Goal: Navigation & Orientation: Find specific page/section

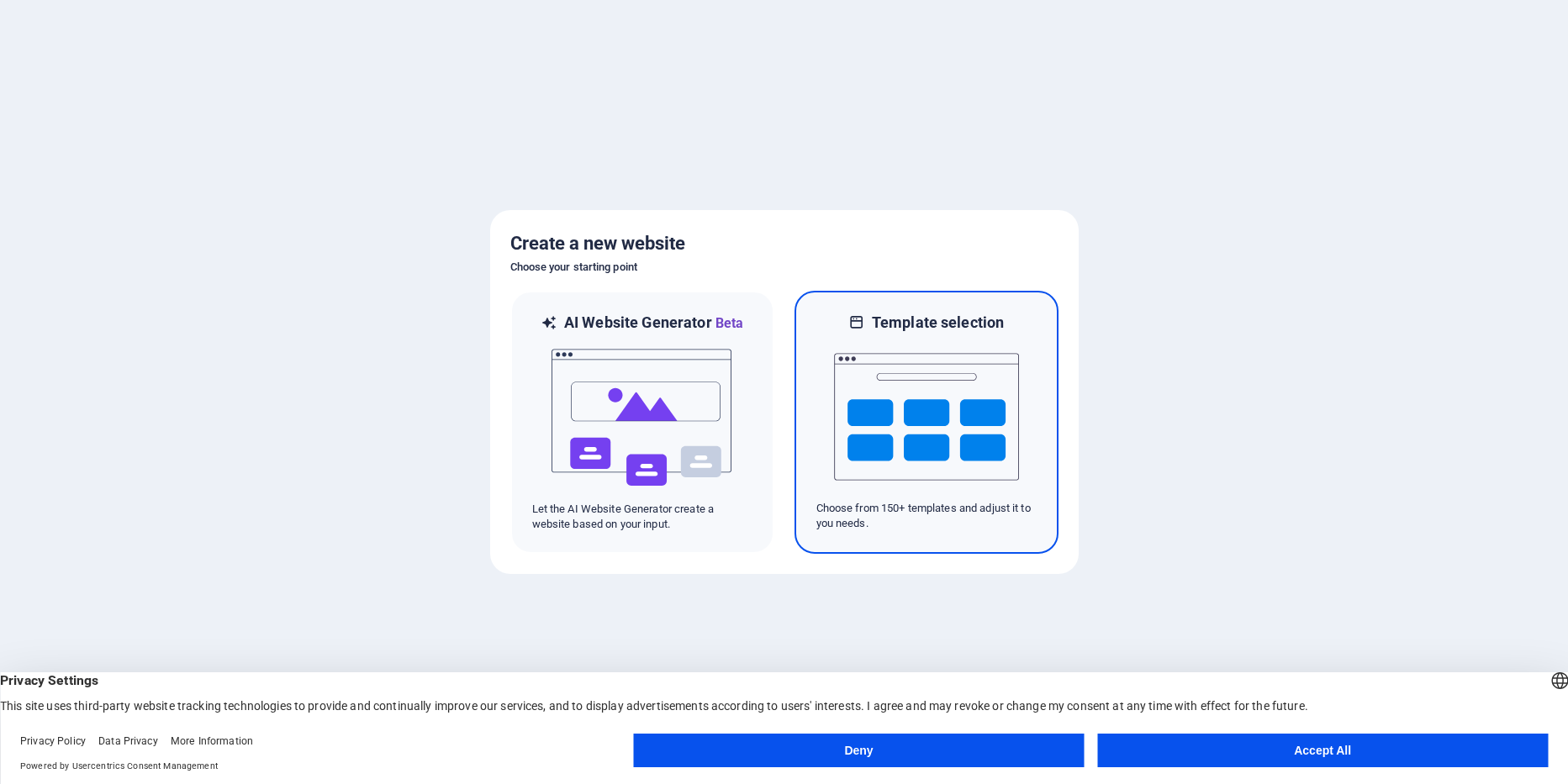
click at [951, 413] on img at bounding box center [927, 417] width 185 height 168
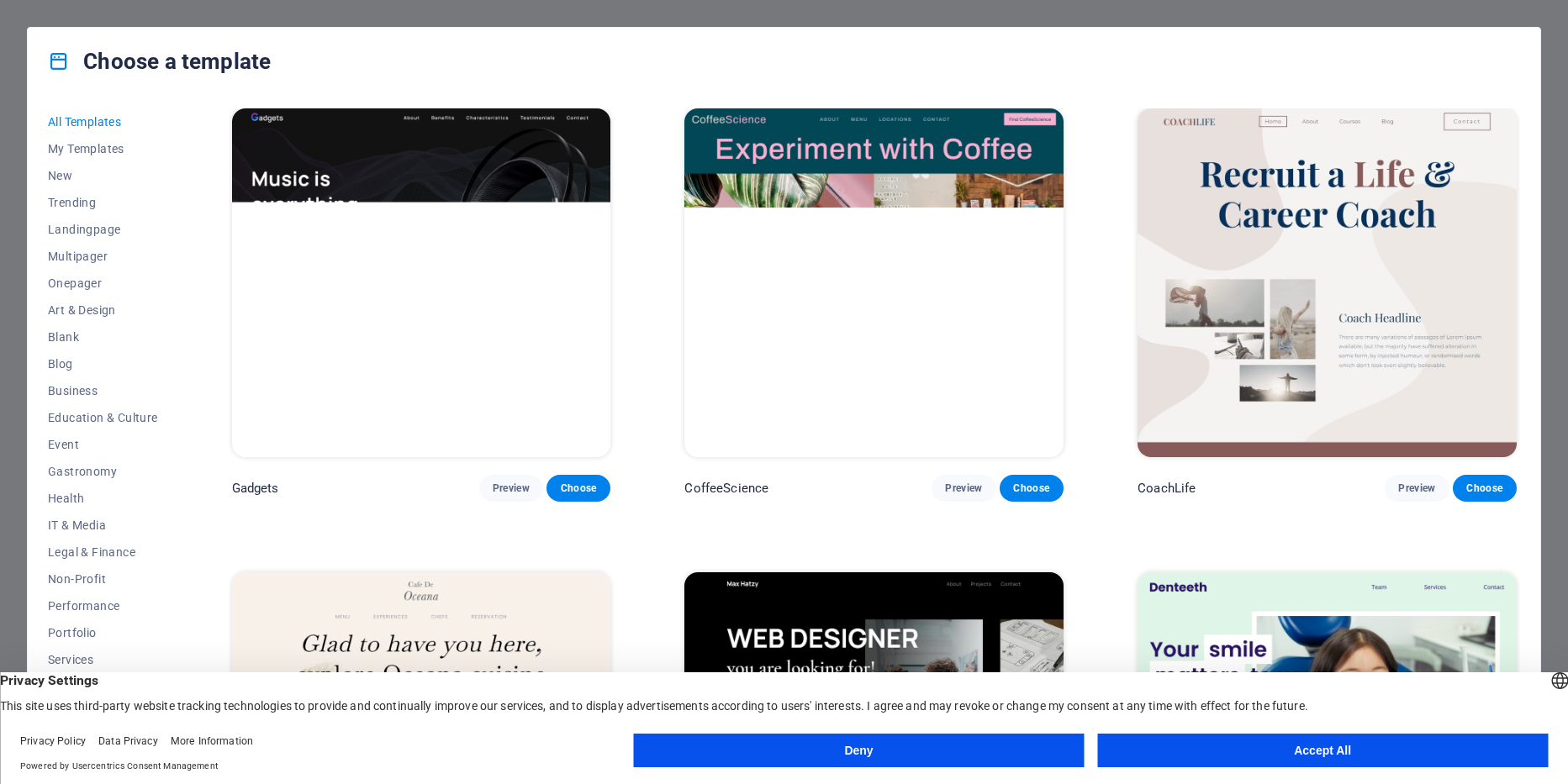
scroll to position [5829, 0]
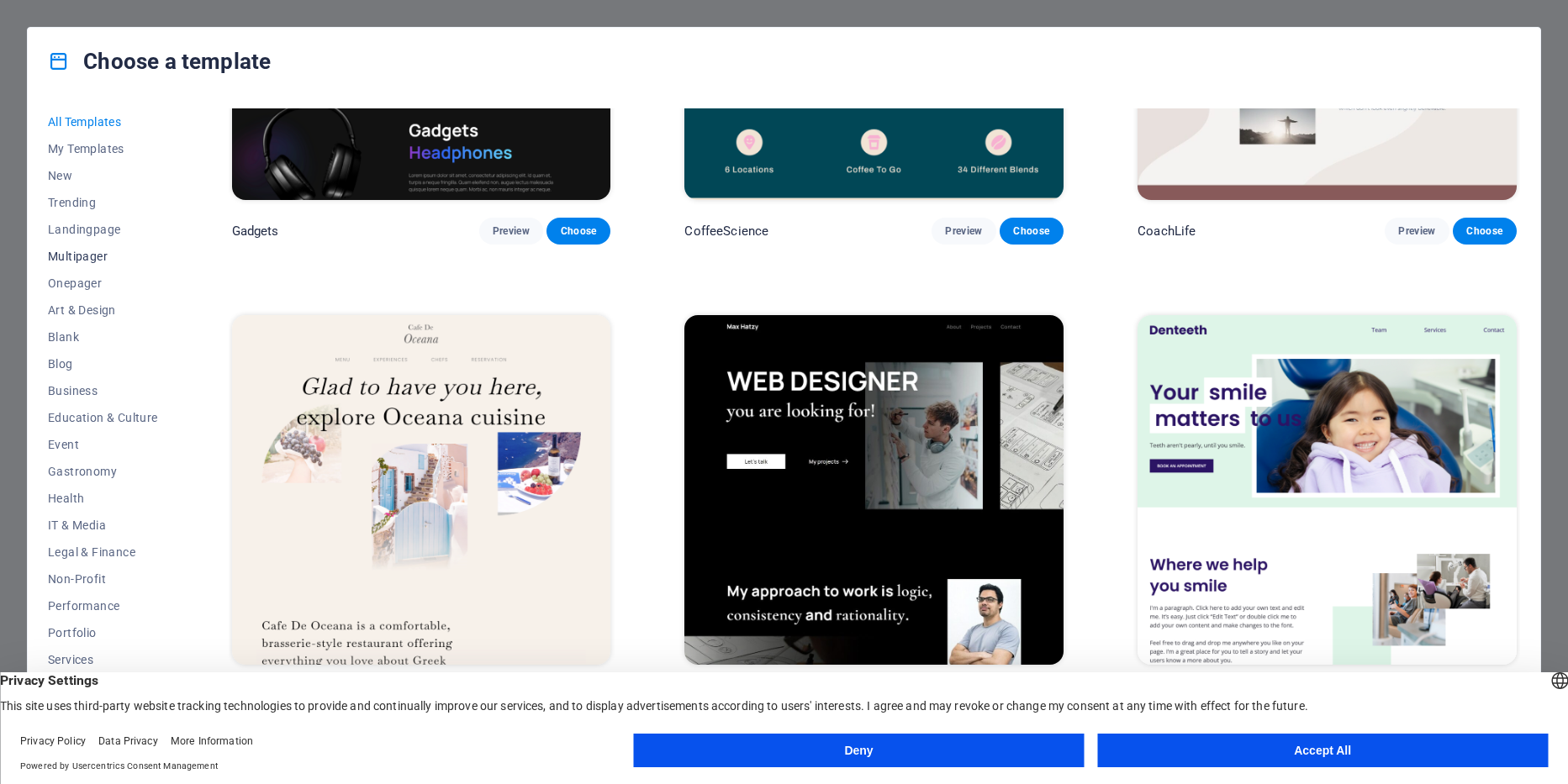
click at [90, 258] on span "Multipager" at bounding box center [103, 257] width 110 height 14
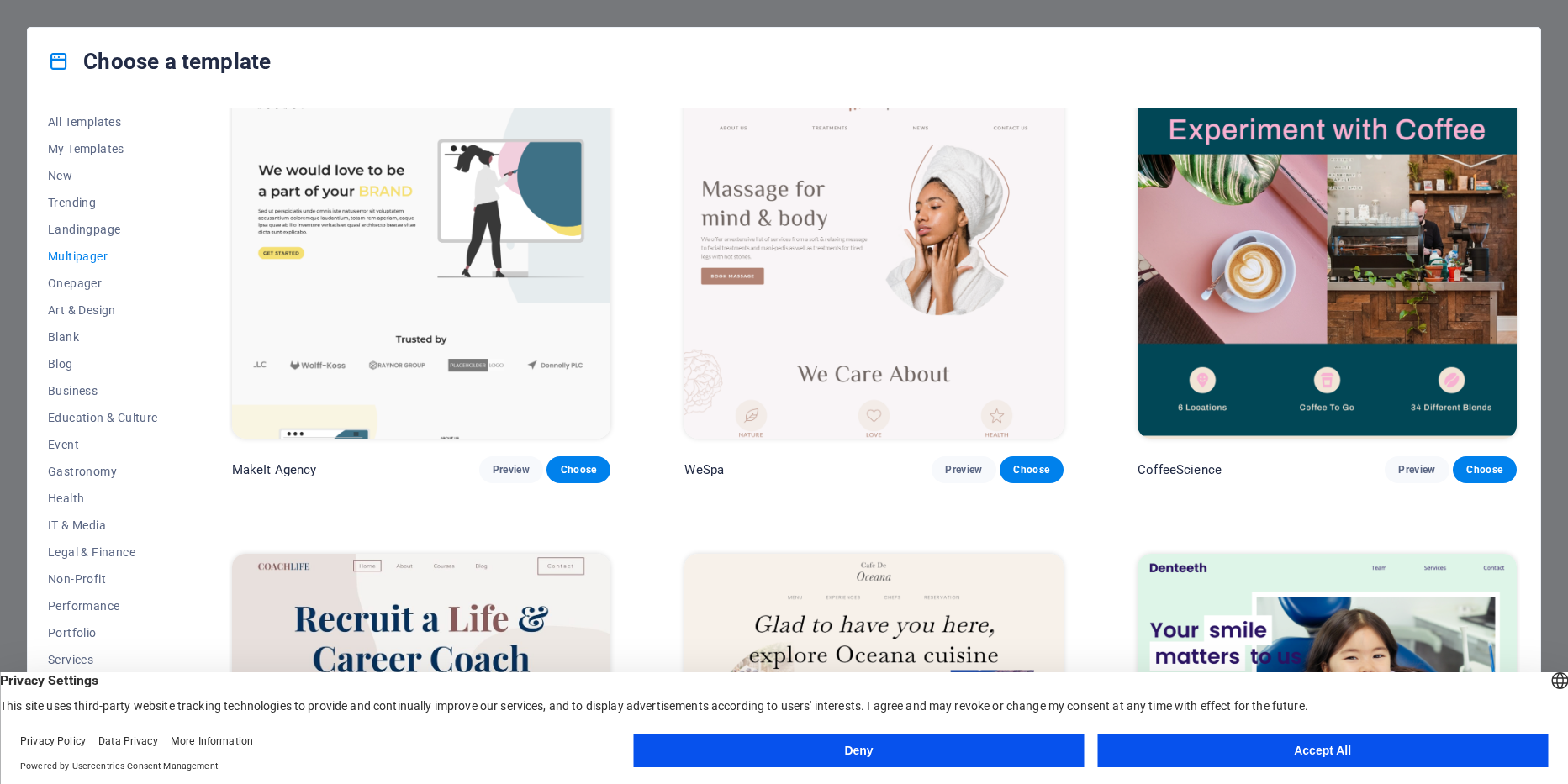
scroll to position [3250, 0]
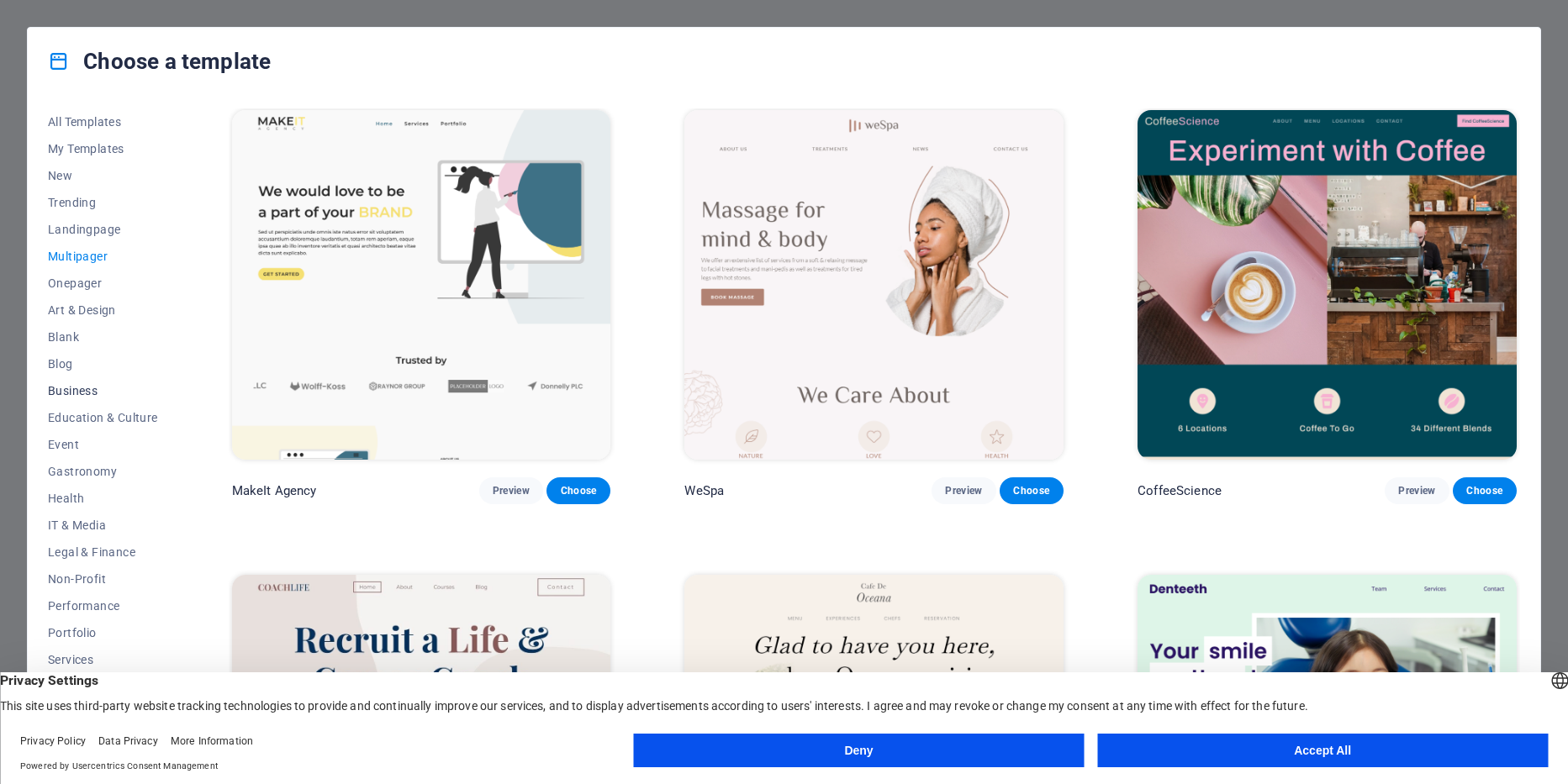
click at [72, 391] on span "Business" at bounding box center [103, 391] width 110 height 14
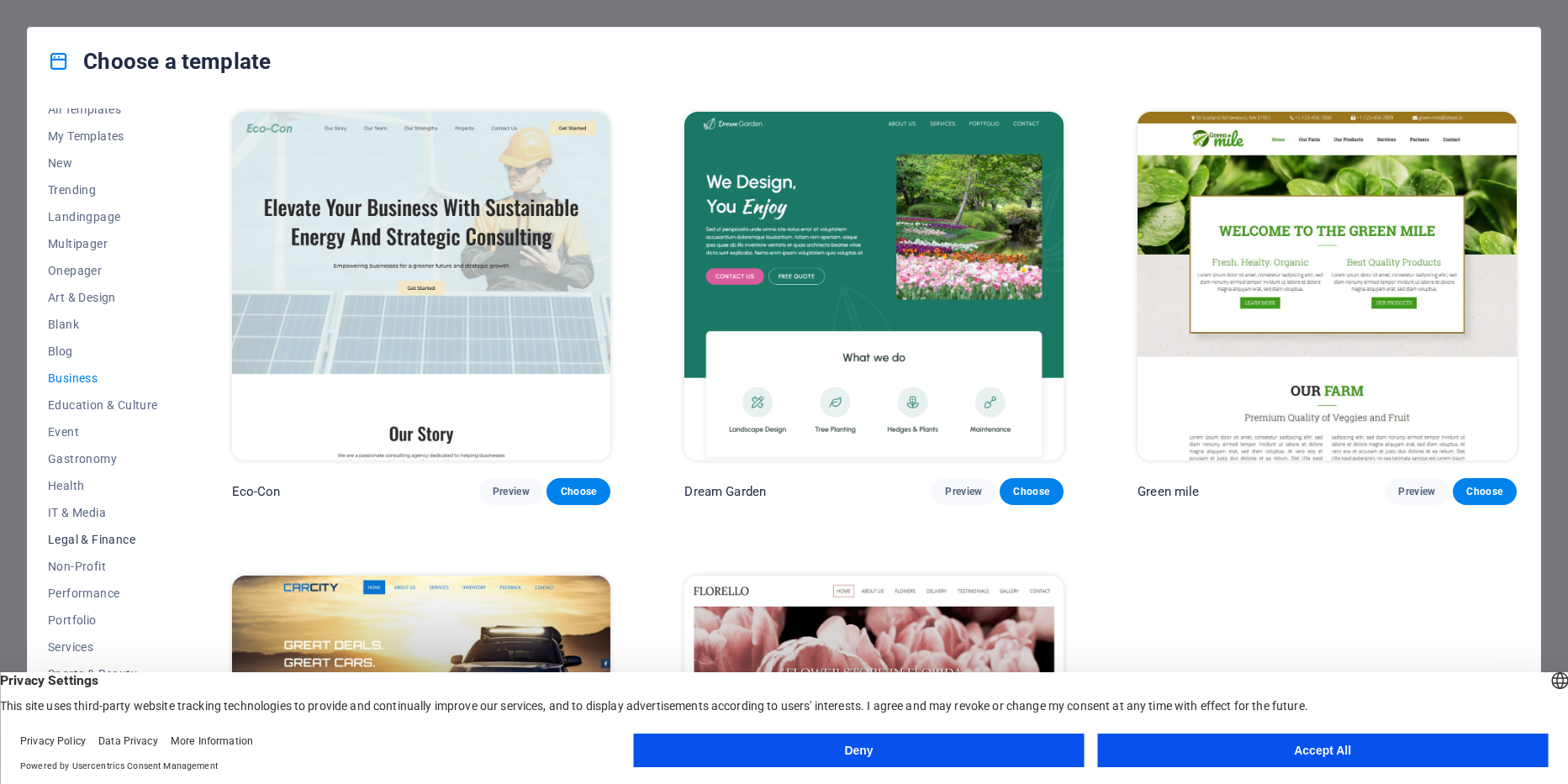
scroll to position [0, 0]
click at [90, 265] on button "Multipager" at bounding box center [103, 256] width 110 height 27
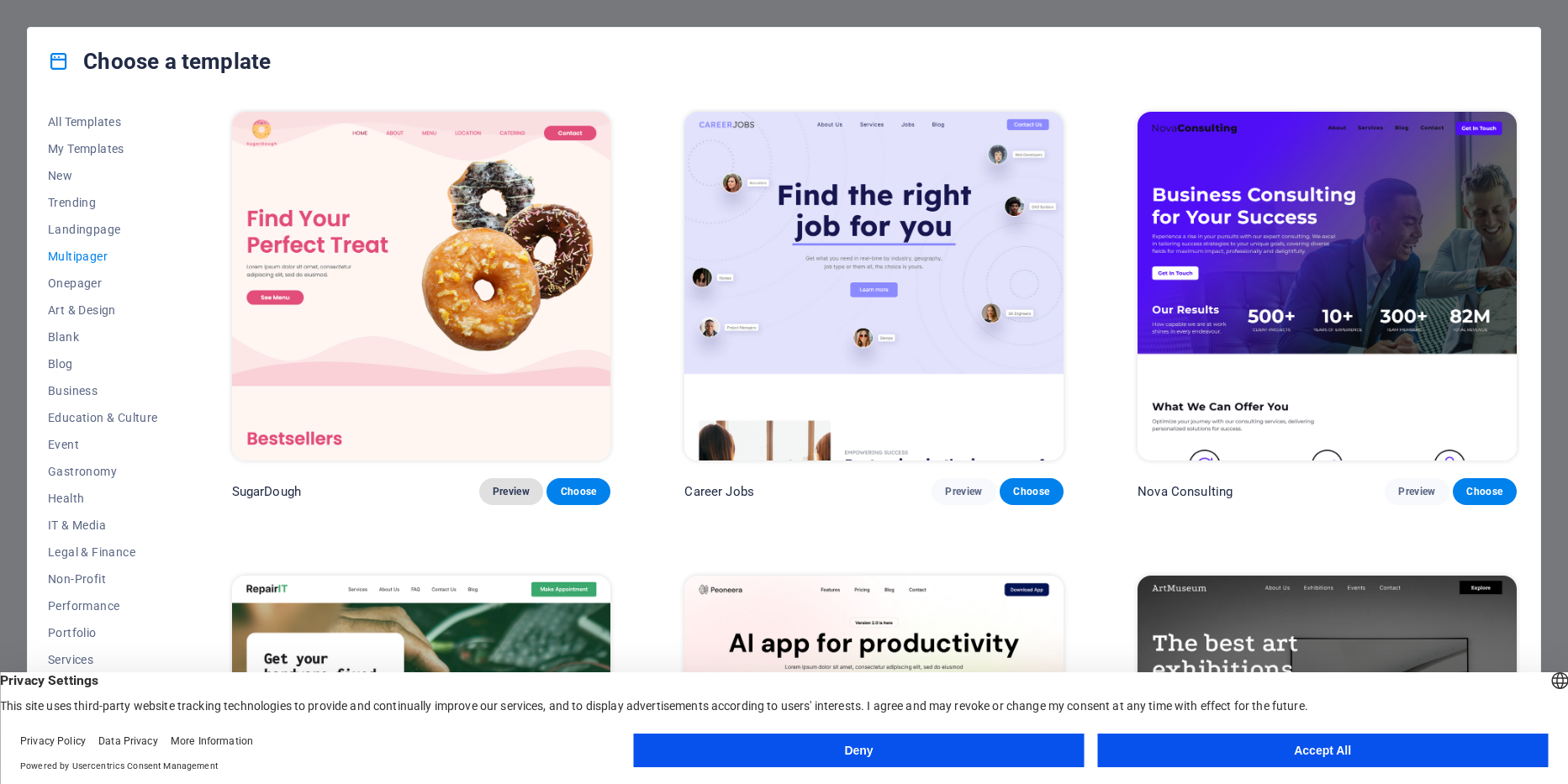
click at [508, 496] on span "Preview" at bounding box center [510, 491] width 37 height 14
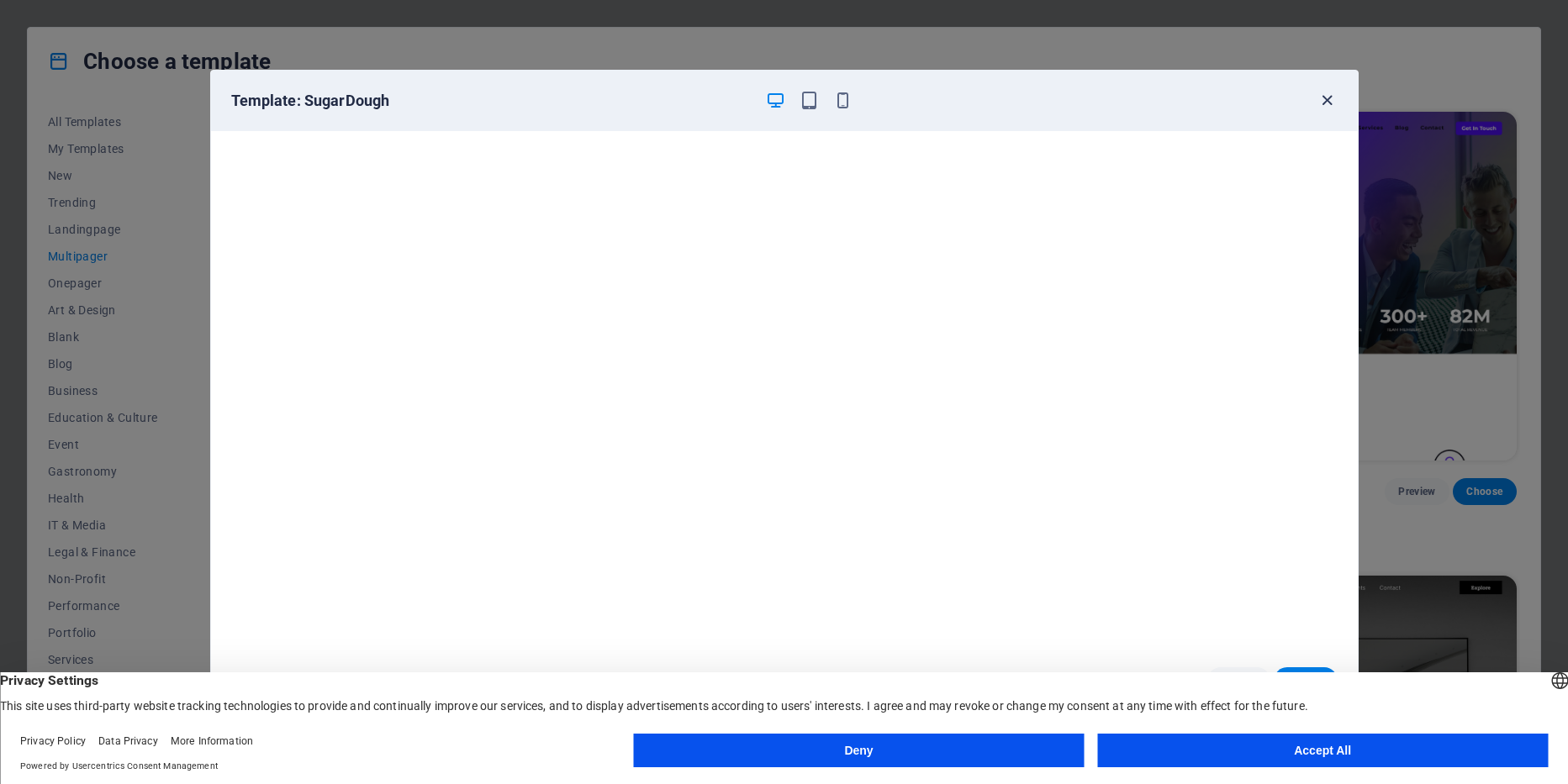
click at [1327, 97] on icon "button" at bounding box center [1327, 100] width 20 height 20
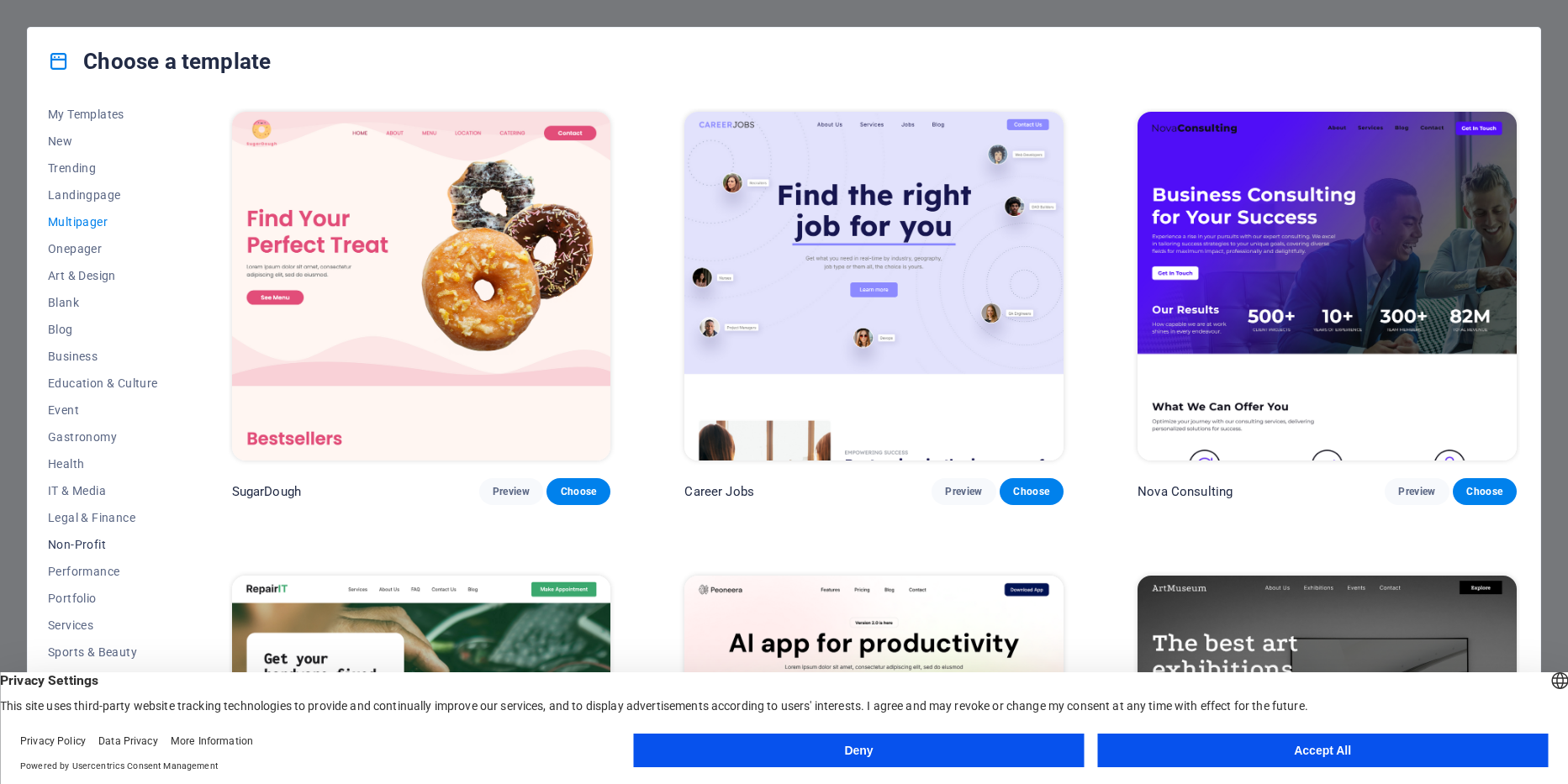
scroll to position [45, 0]
click at [69, 535] on span "Non-Profit" at bounding box center [103, 534] width 110 height 14
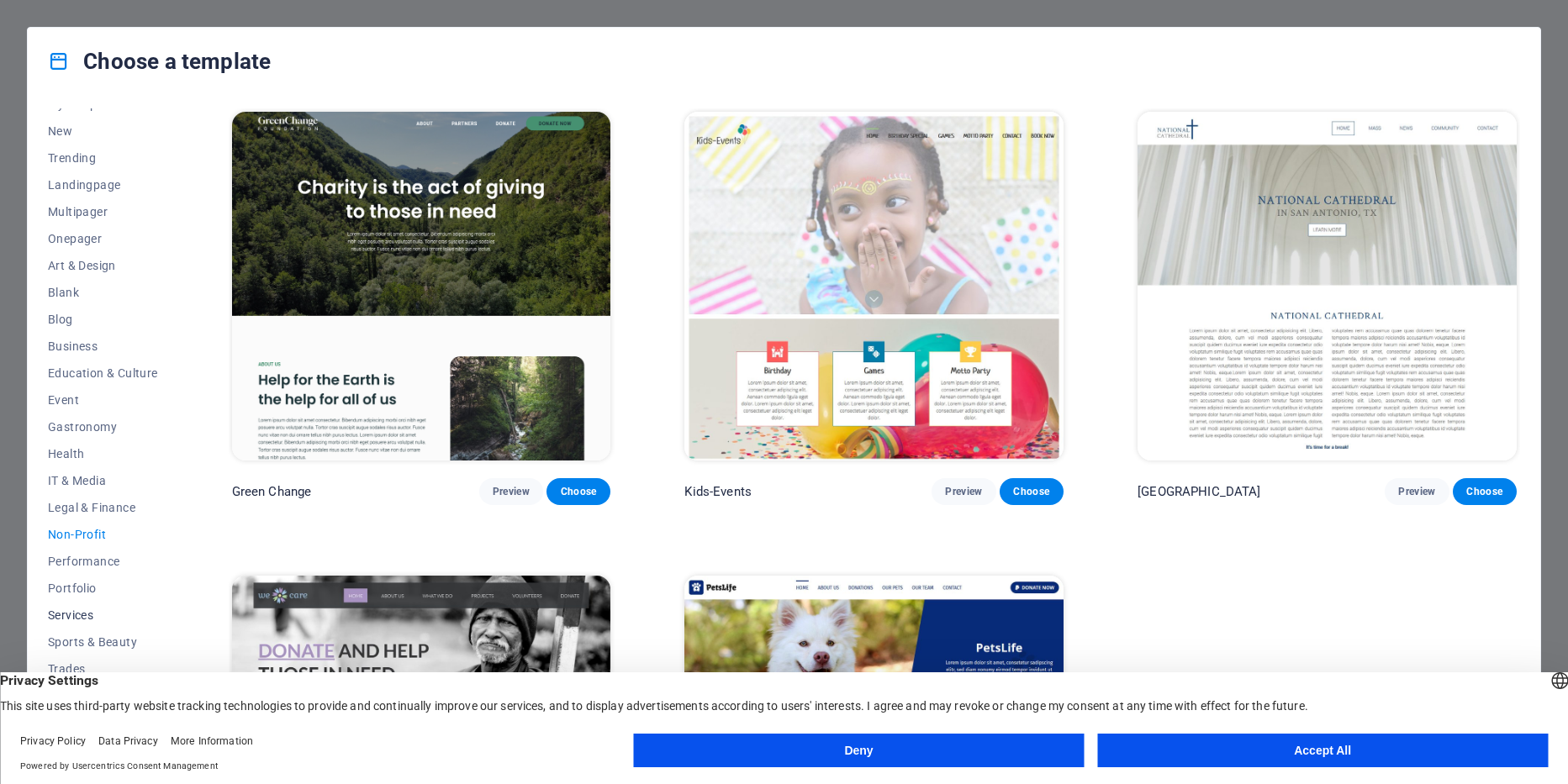
click at [64, 615] on span "Services" at bounding box center [103, 615] width 110 height 14
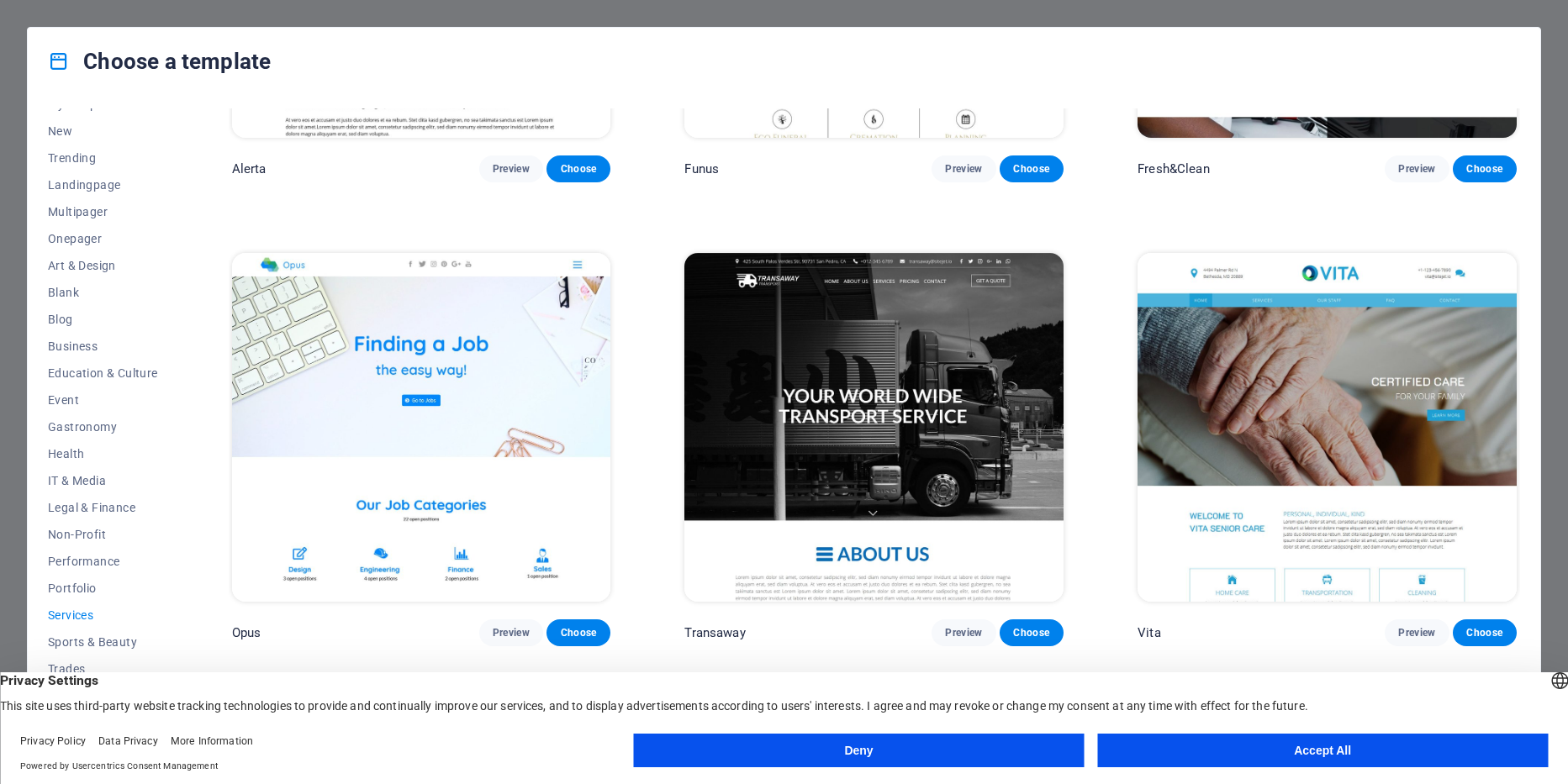
scroll to position [2593, 0]
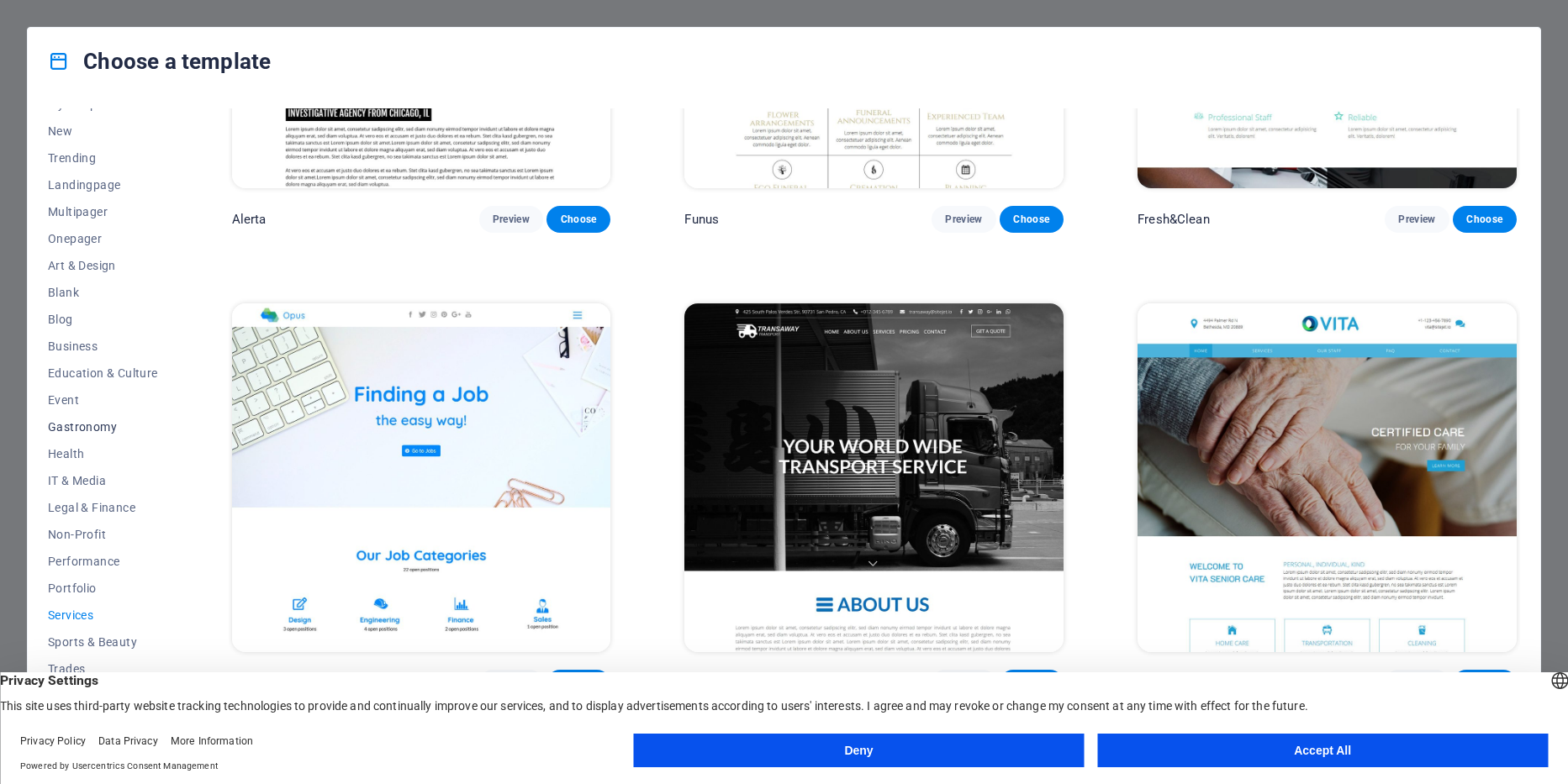
click at [89, 428] on span "Gastronomy" at bounding box center [103, 427] width 110 height 14
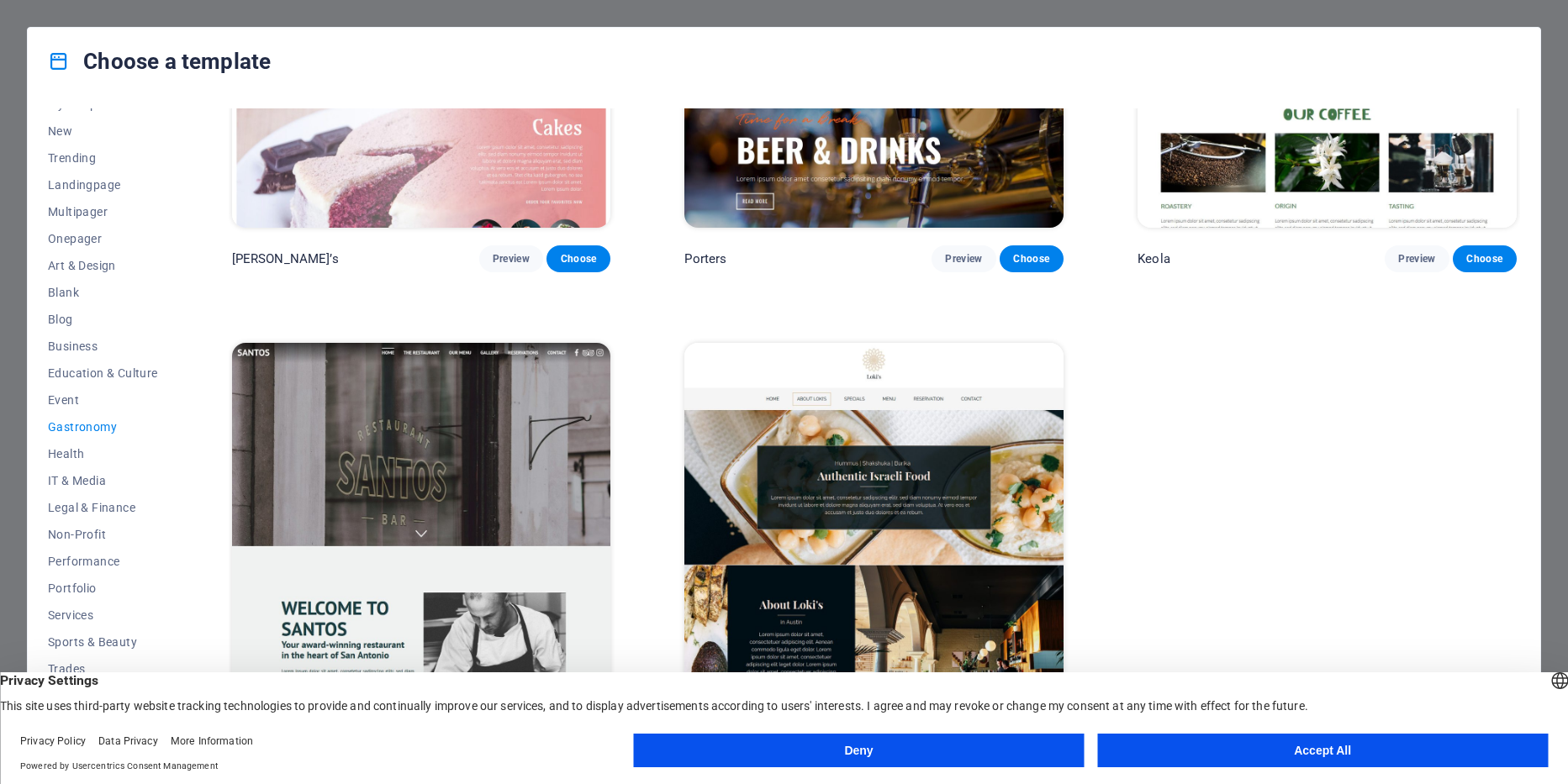
scroll to position [2092, 0]
click at [909, 742] on button "Deny" at bounding box center [859, 750] width 450 height 33
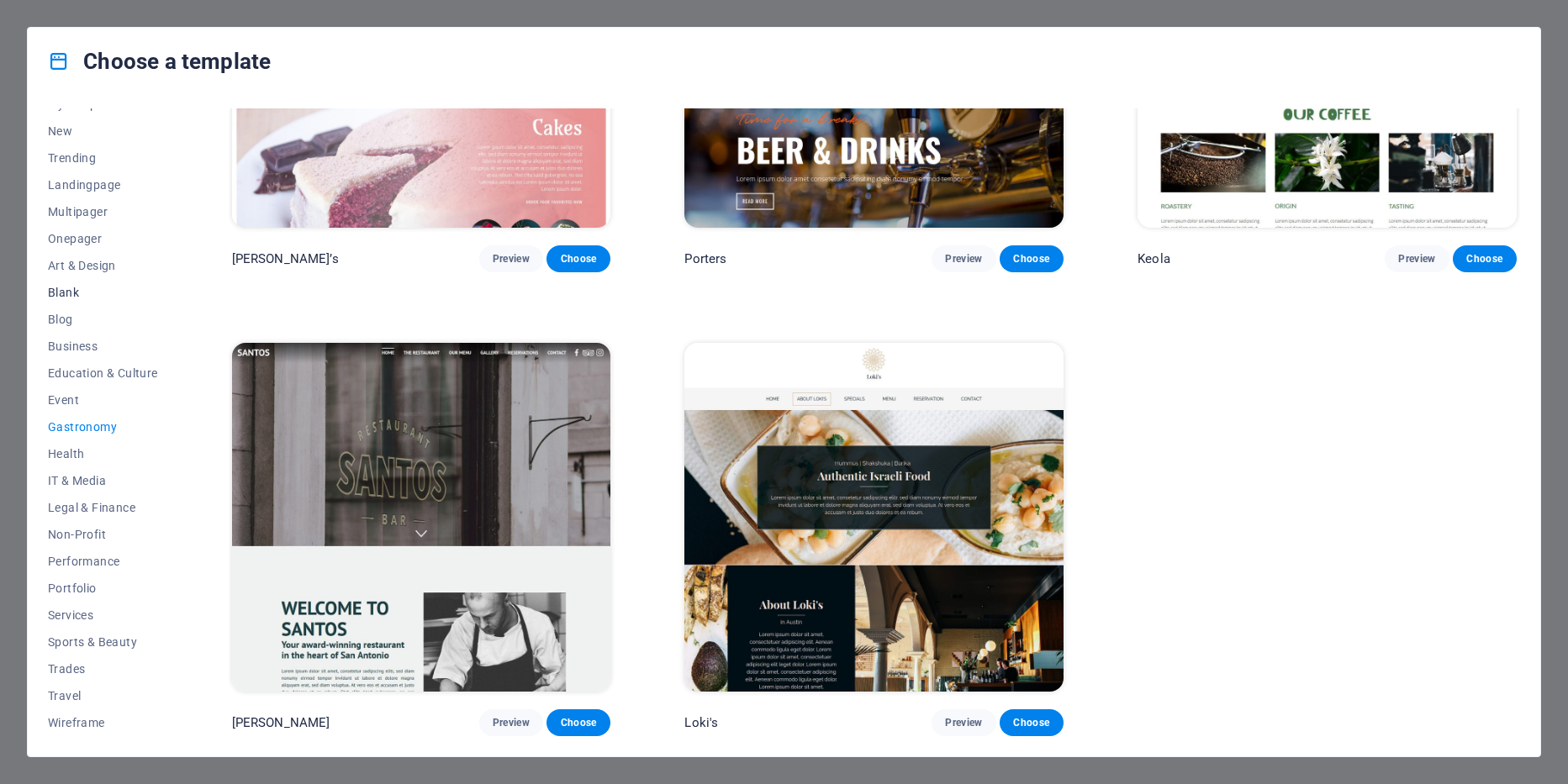
click at [64, 286] on span "Blank" at bounding box center [103, 293] width 110 height 14
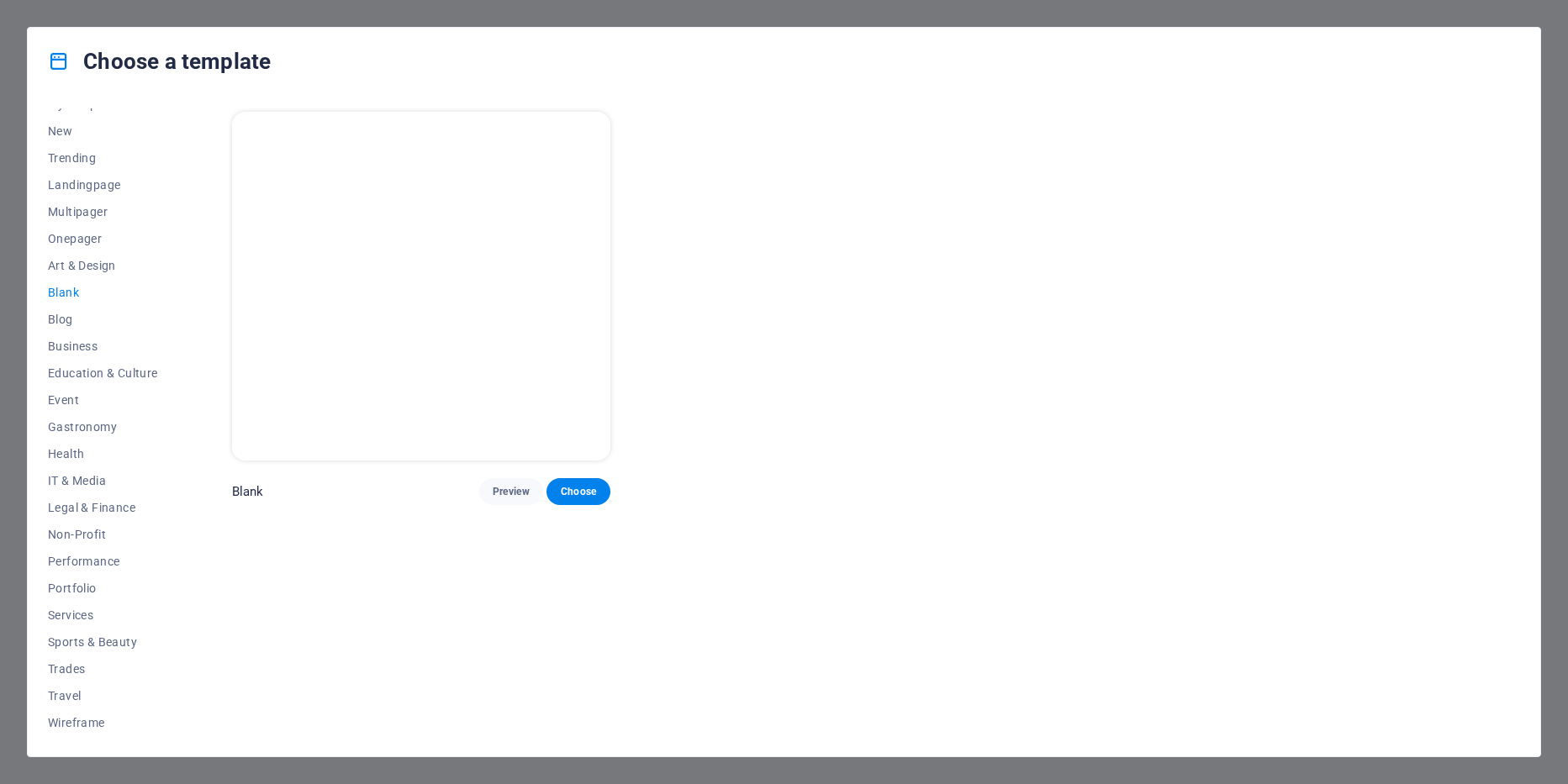
scroll to position [0, 0]
click at [69, 347] on span "Business" at bounding box center [103, 347] width 110 height 14
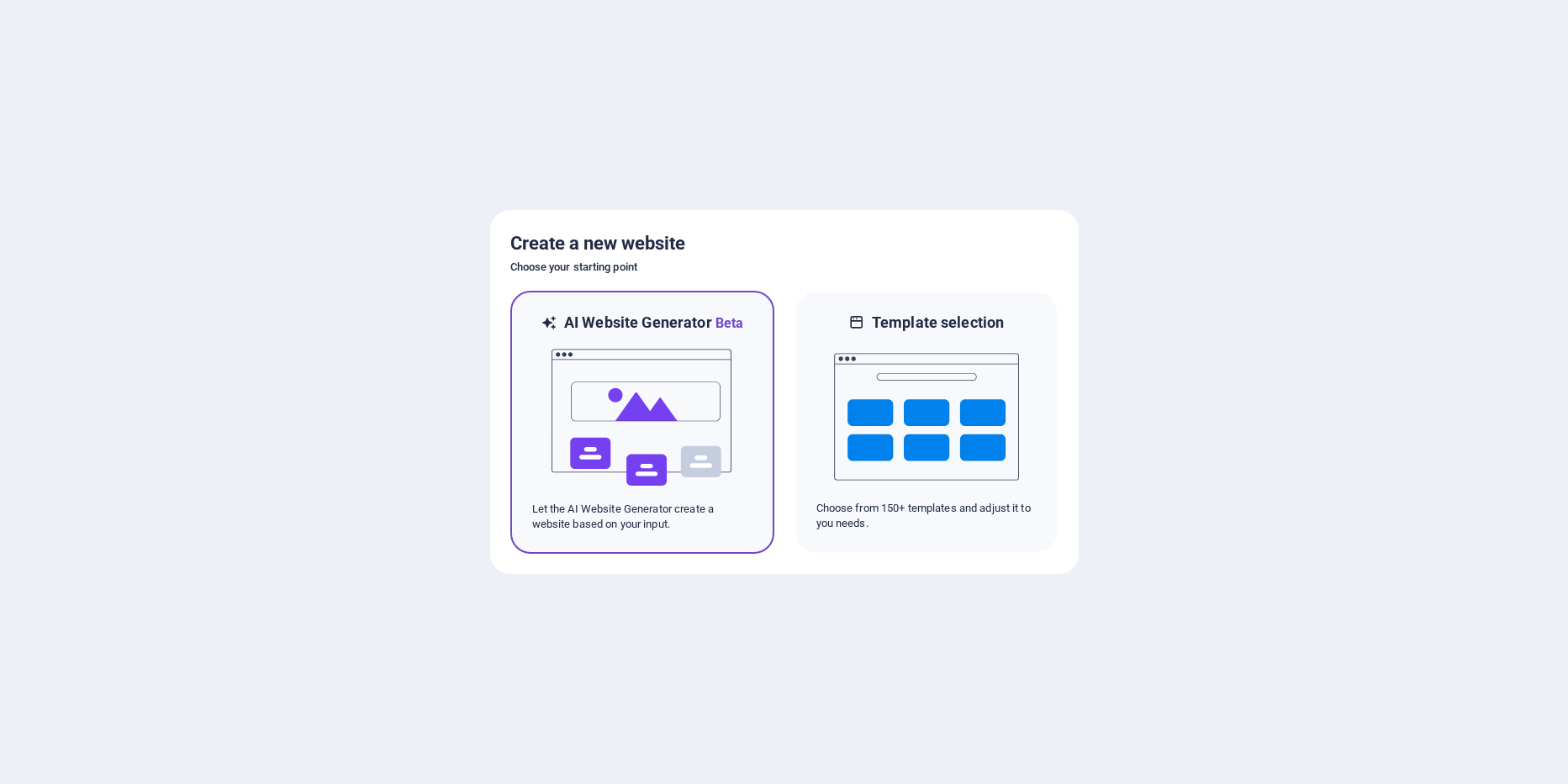
click at [665, 386] on img at bounding box center [642, 418] width 185 height 168
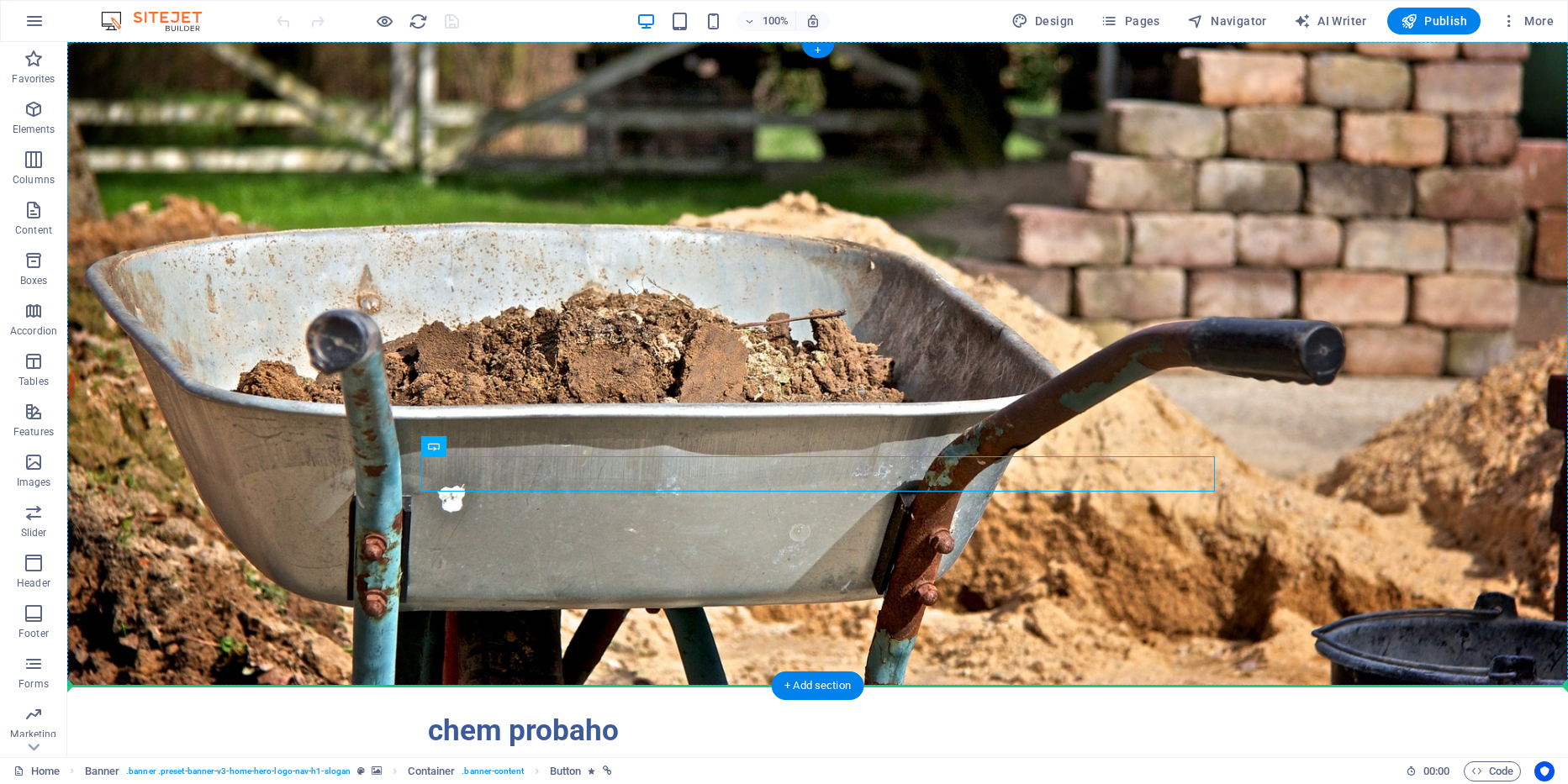
drag, startPoint x: 769, startPoint y: 478, endPoint x: 746, endPoint y: 490, distance: 25.9
